Goal: Task Accomplishment & Management: Use online tool/utility

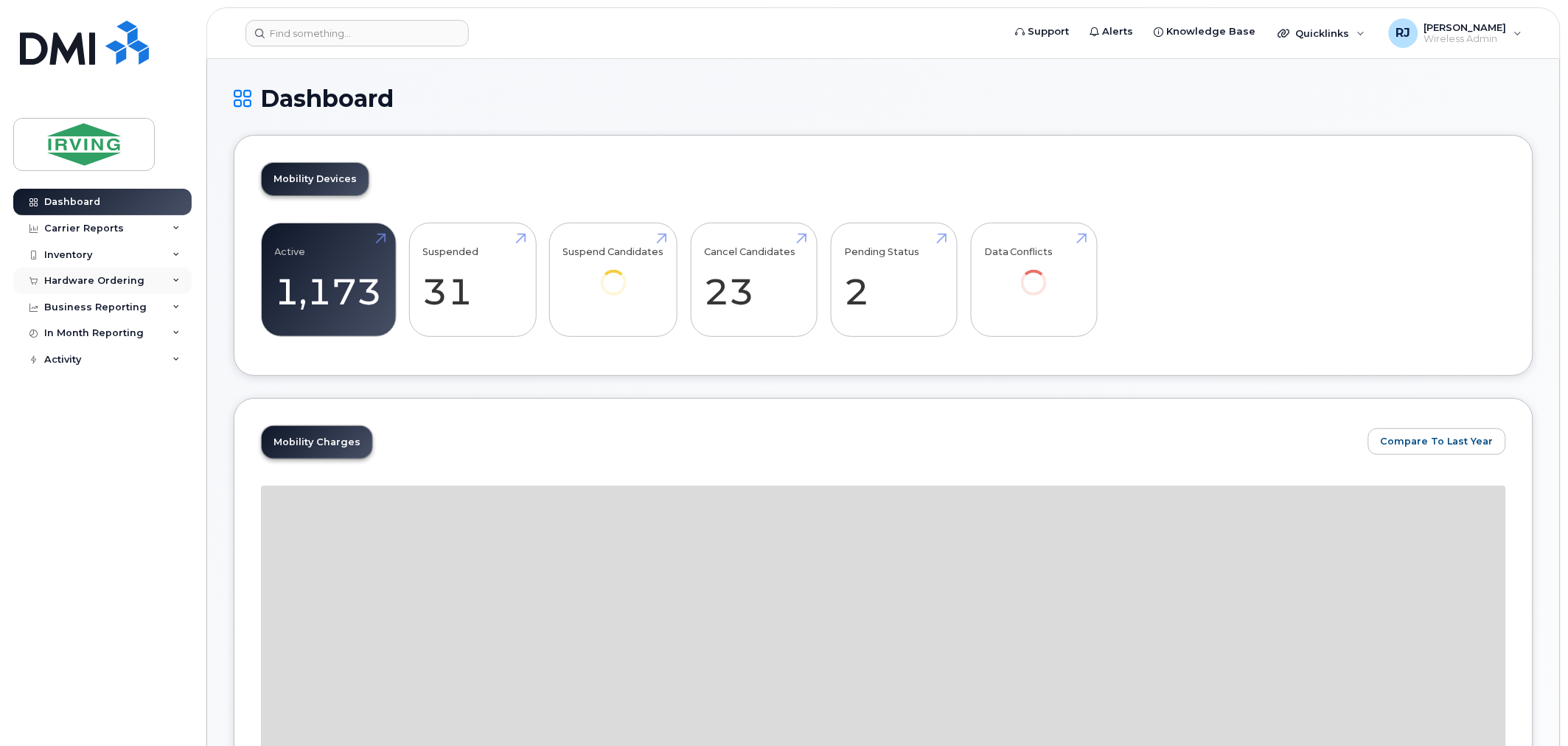
click at [107, 284] on div "Hardware Ordering" at bounding box center [94, 281] width 100 height 12
click at [96, 314] on div "Overview" at bounding box center [74, 307] width 48 height 13
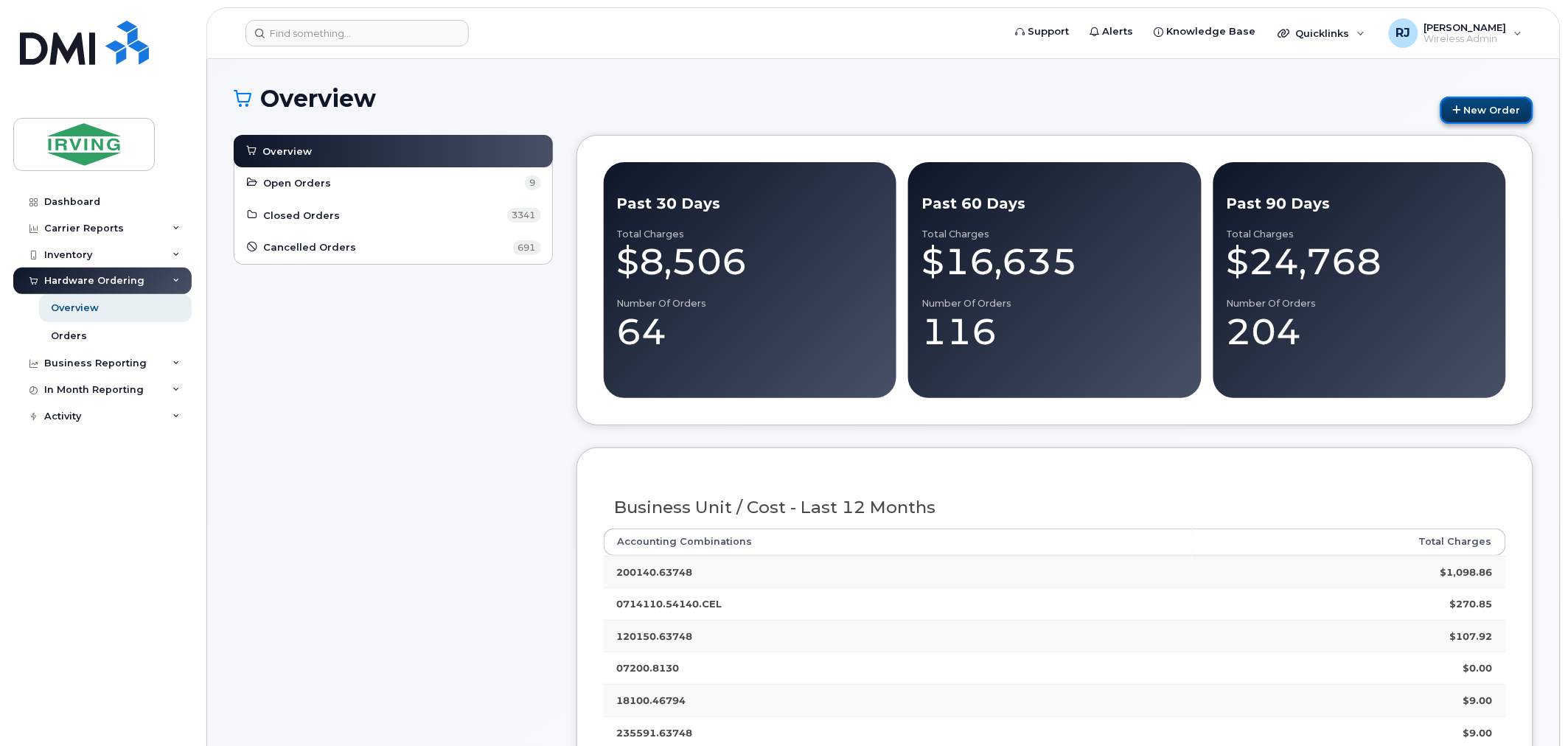
click at [1497, 113] on link "New Order" at bounding box center [1487, 110] width 93 height 28
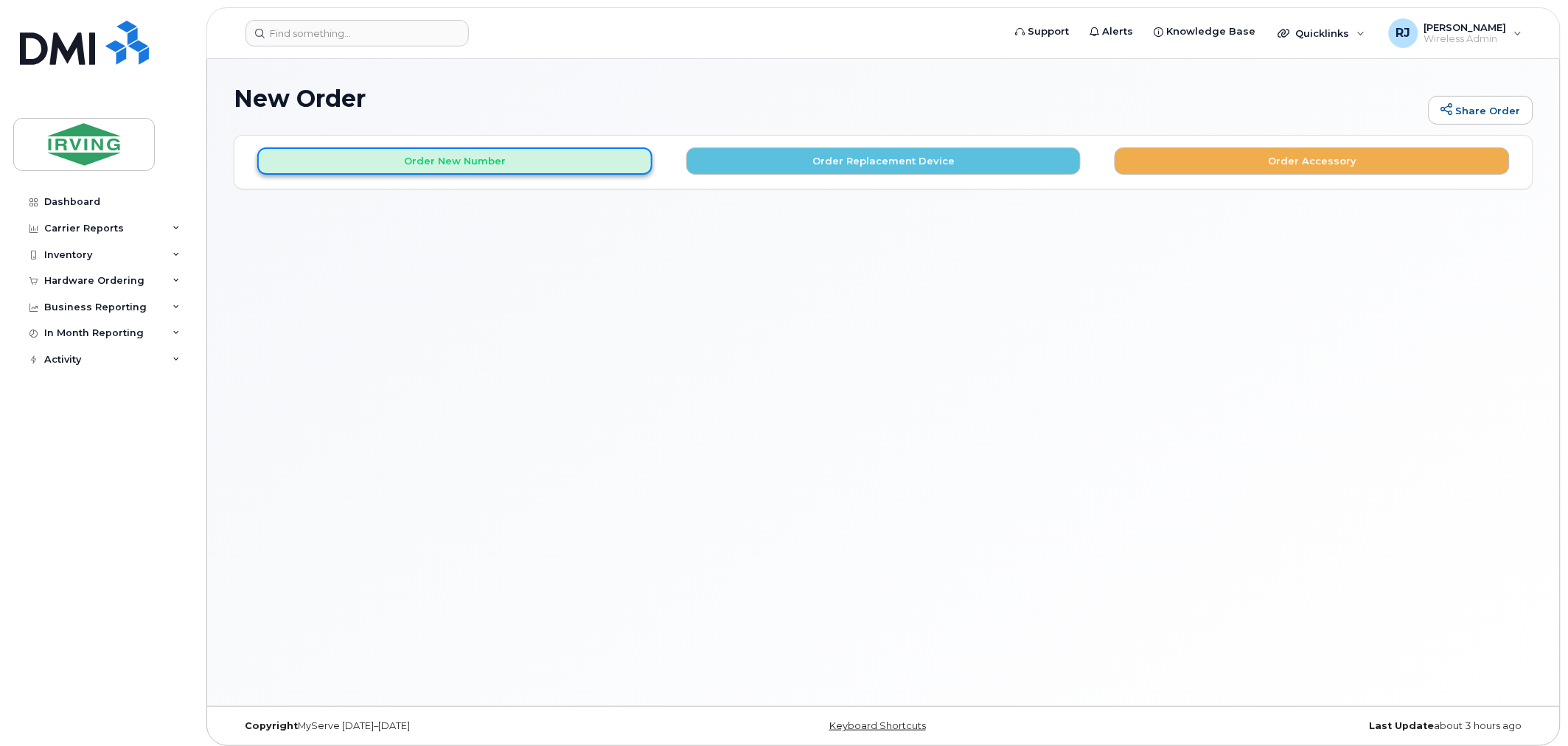
click at [474, 153] on button "Order New Number" at bounding box center [455, 161] width 395 height 28
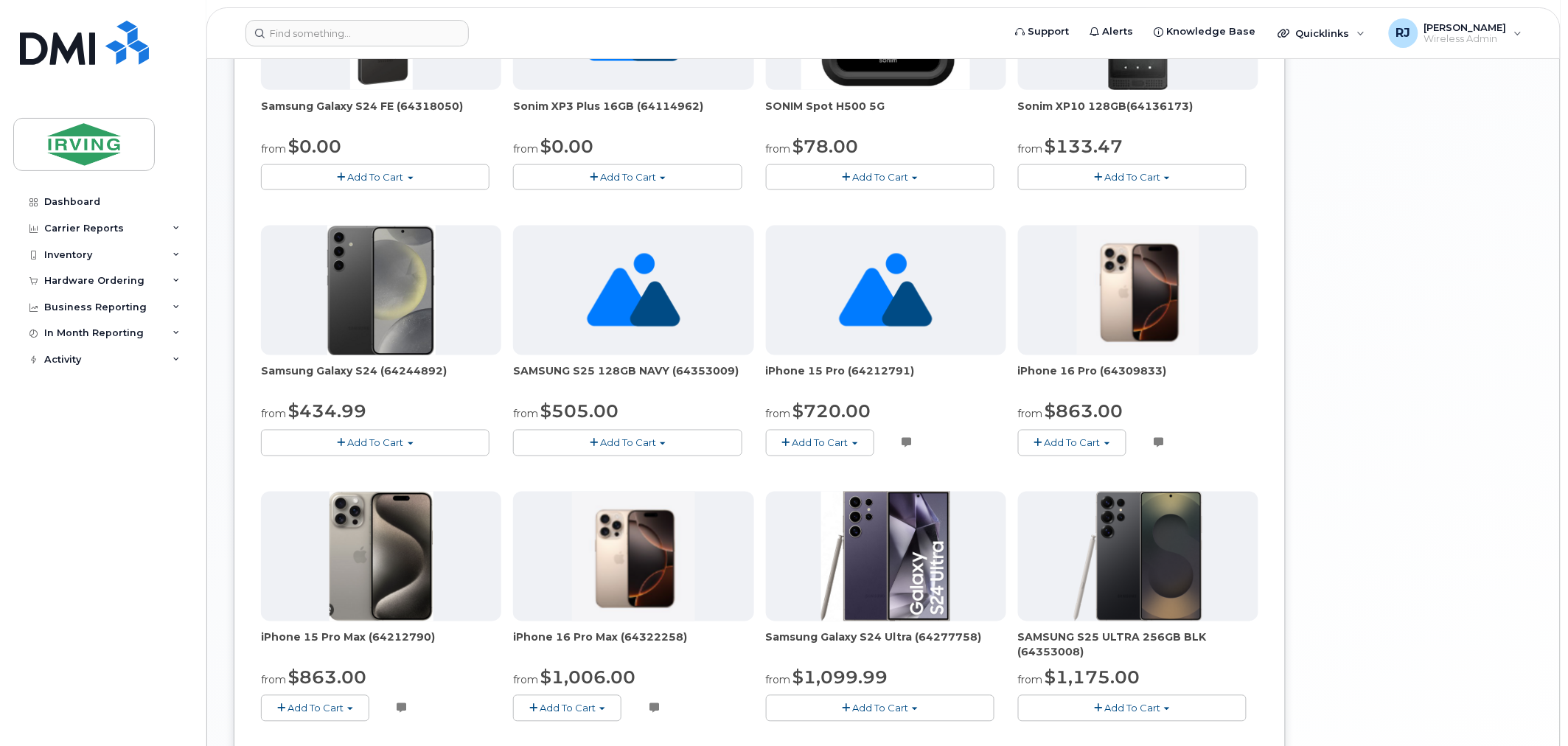
scroll to position [737, 0]
